Goal: Check status: Check status

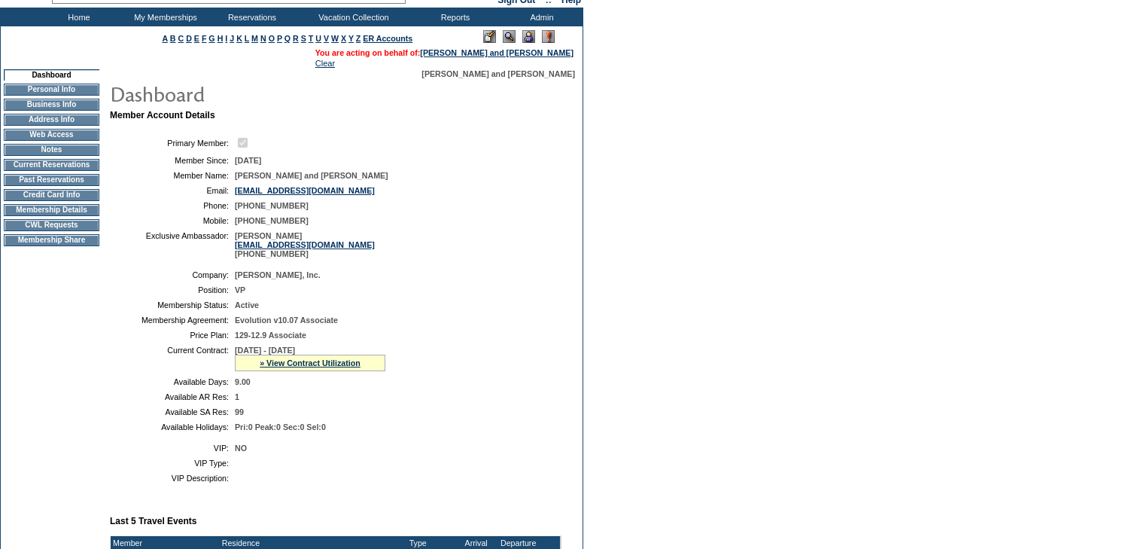
scroll to position [181, 0]
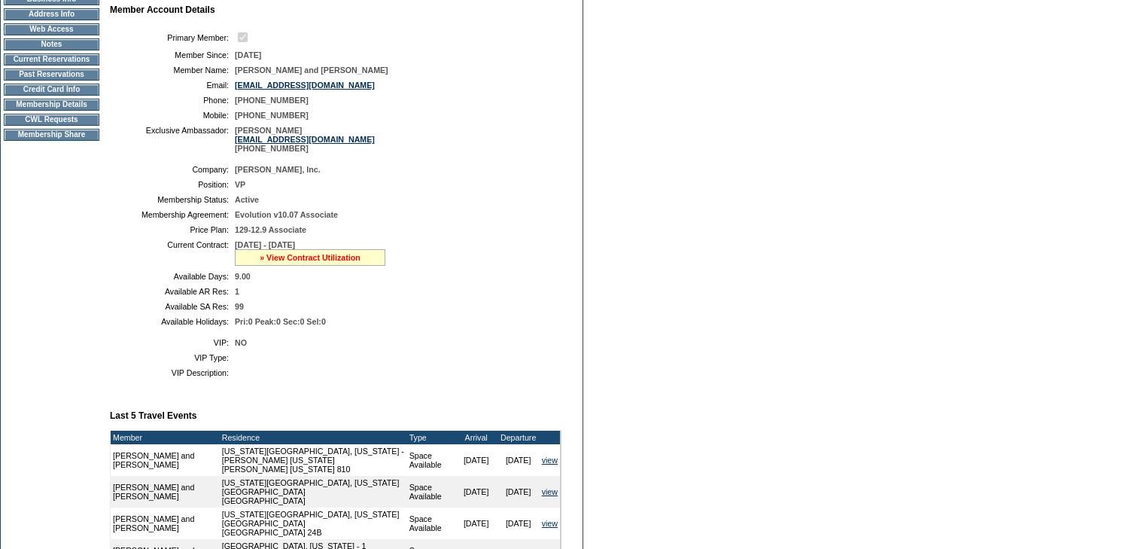
click at [338, 262] on link "» View Contract Utilization" at bounding box center [310, 257] width 101 height 9
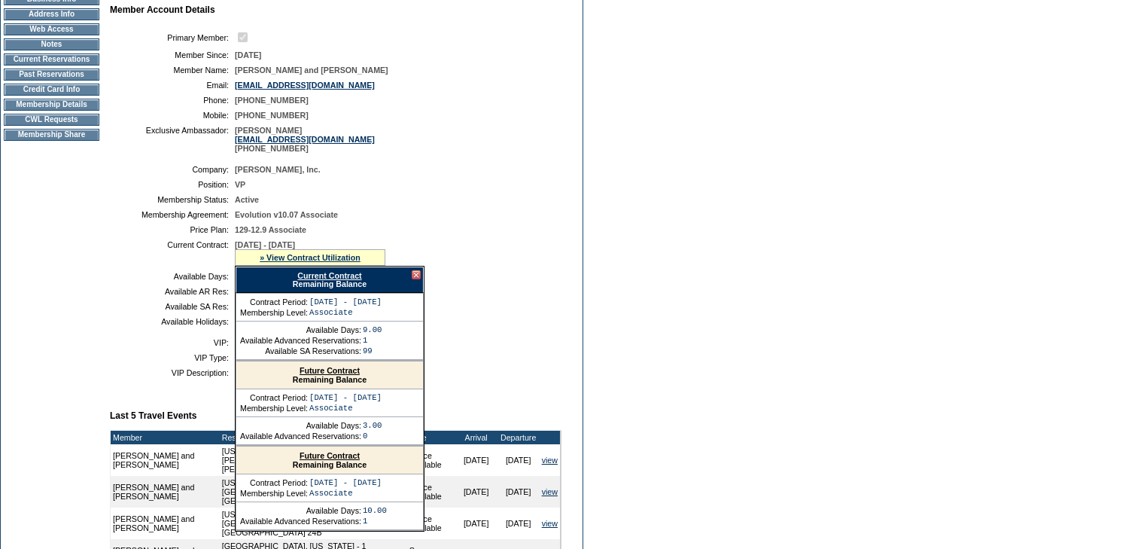
click at [325, 280] on link "Current Contract" at bounding box center [329, 275] width 64 height 9
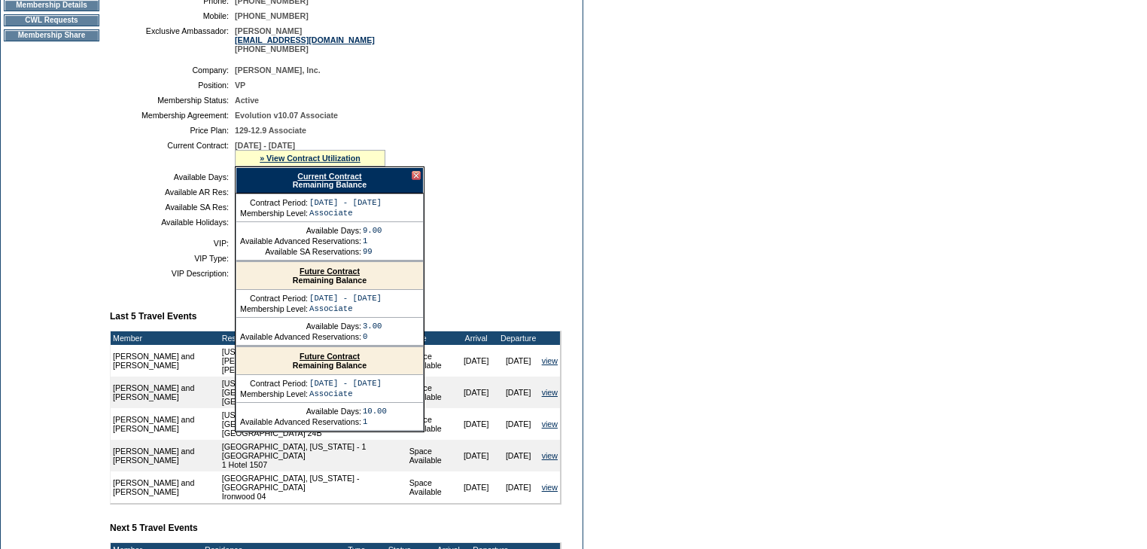
scroll to position [301, 0]
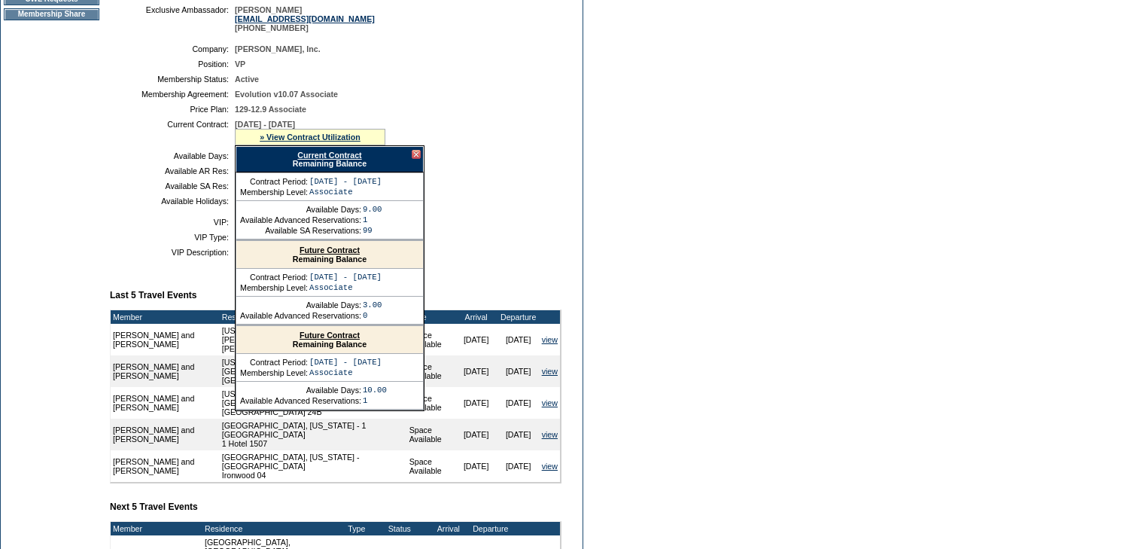
click at [342, 160] on link "Current Contract" at bounding box center [329, 155] width 64 height 9
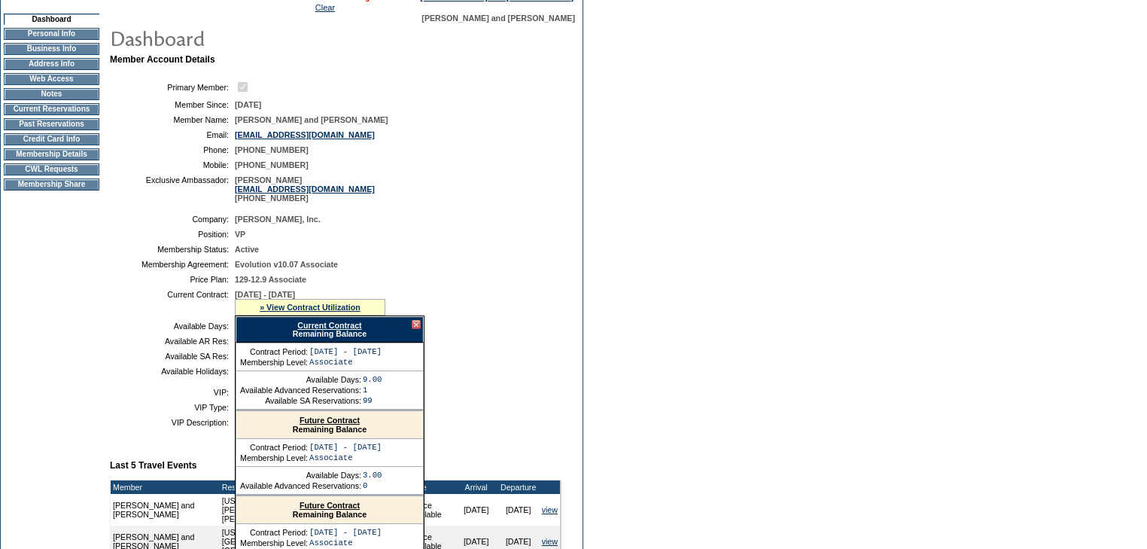
scroll to position [0, 0]
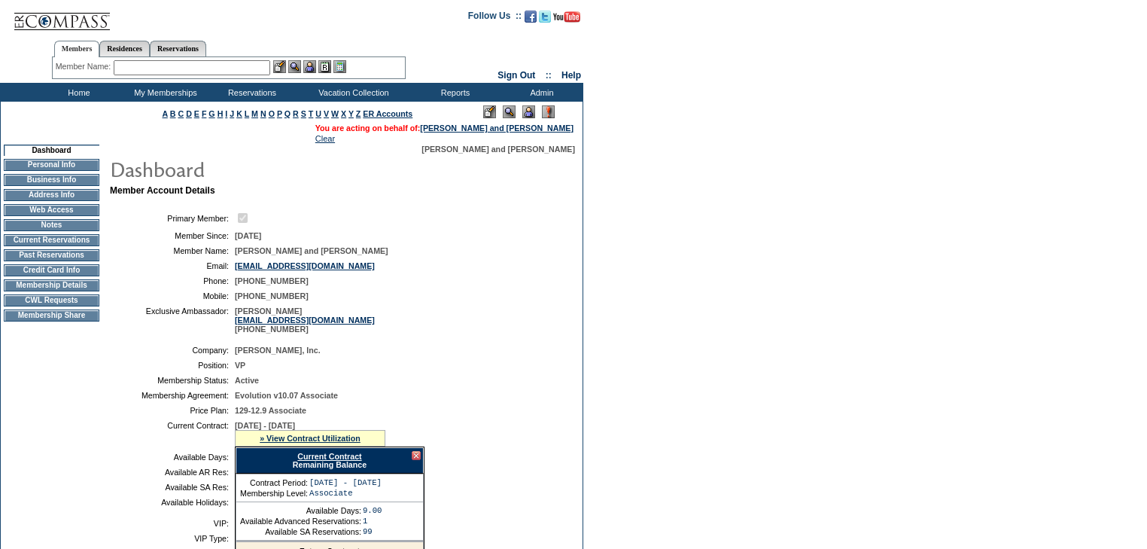
click at [196, 68] on input "text" at bounding box center [192, 67] width 157 height 15
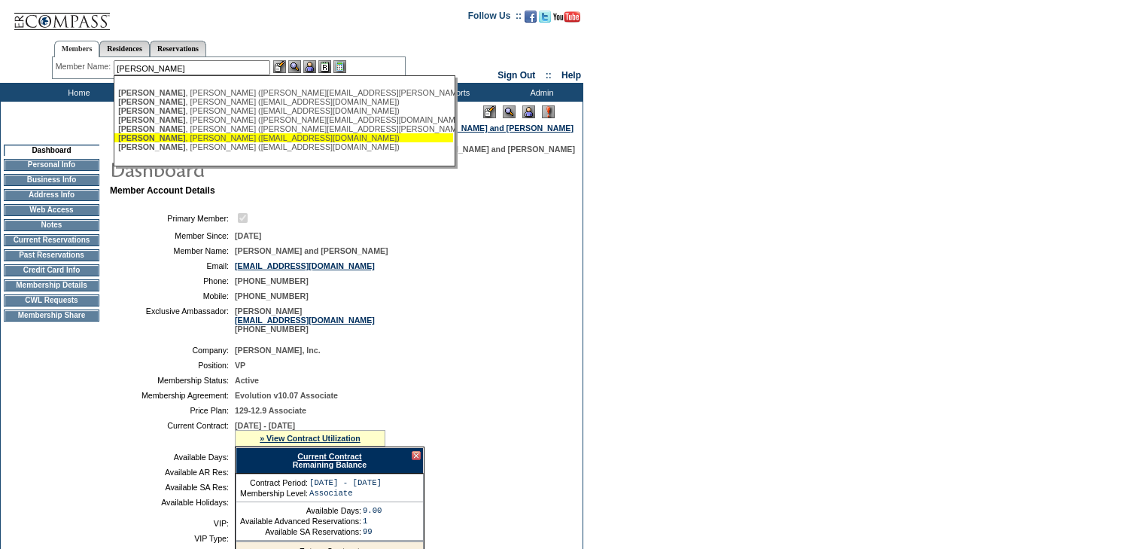
click at [230, 138] on div "[PERSON_NAME] ([EMAIL_ADDRESS][DOMAIN_NAME])" at bounding box center [283, 137] width 331 height 9
type input "[PERSON_NAME] ([EMAIL_ADDRESS][DOMAIN_NAME])"
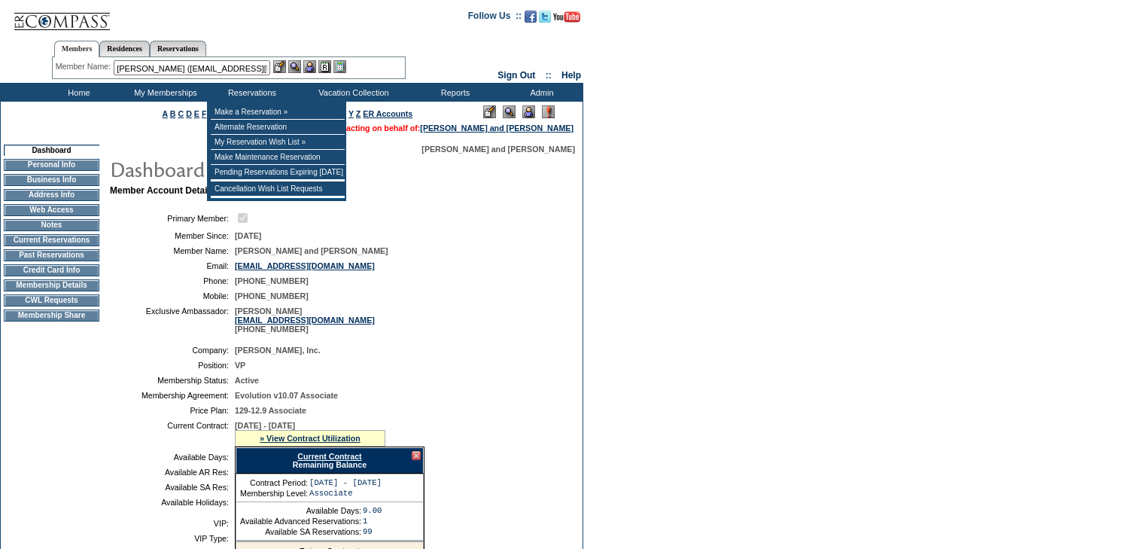
click at [312, 64] on img at bounding box center [309, 66] width 13 height 13
click at [297, 65] on img at bounding box center [294, 66] width 13 height 13
